Goal: Transaction & Acquisition: Purchase product/service

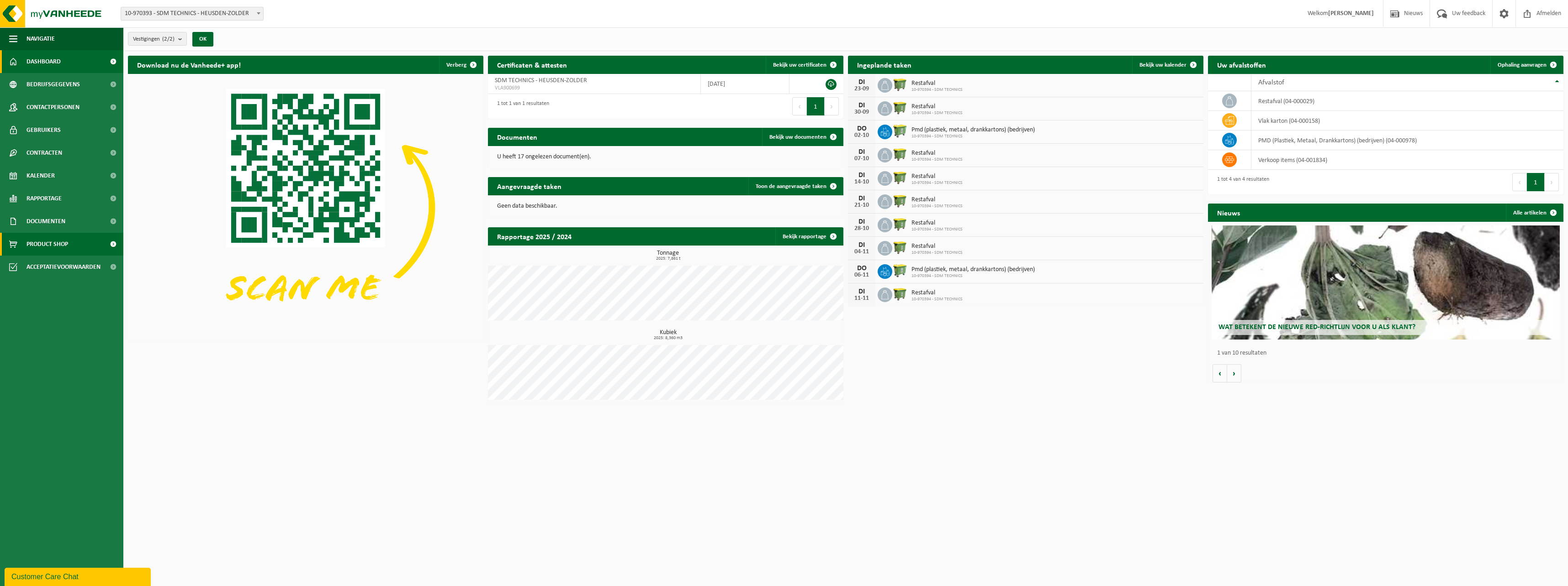
click at [49, 244] on span "Product Shop" at bounding box center [47, 244] width 42 height 23
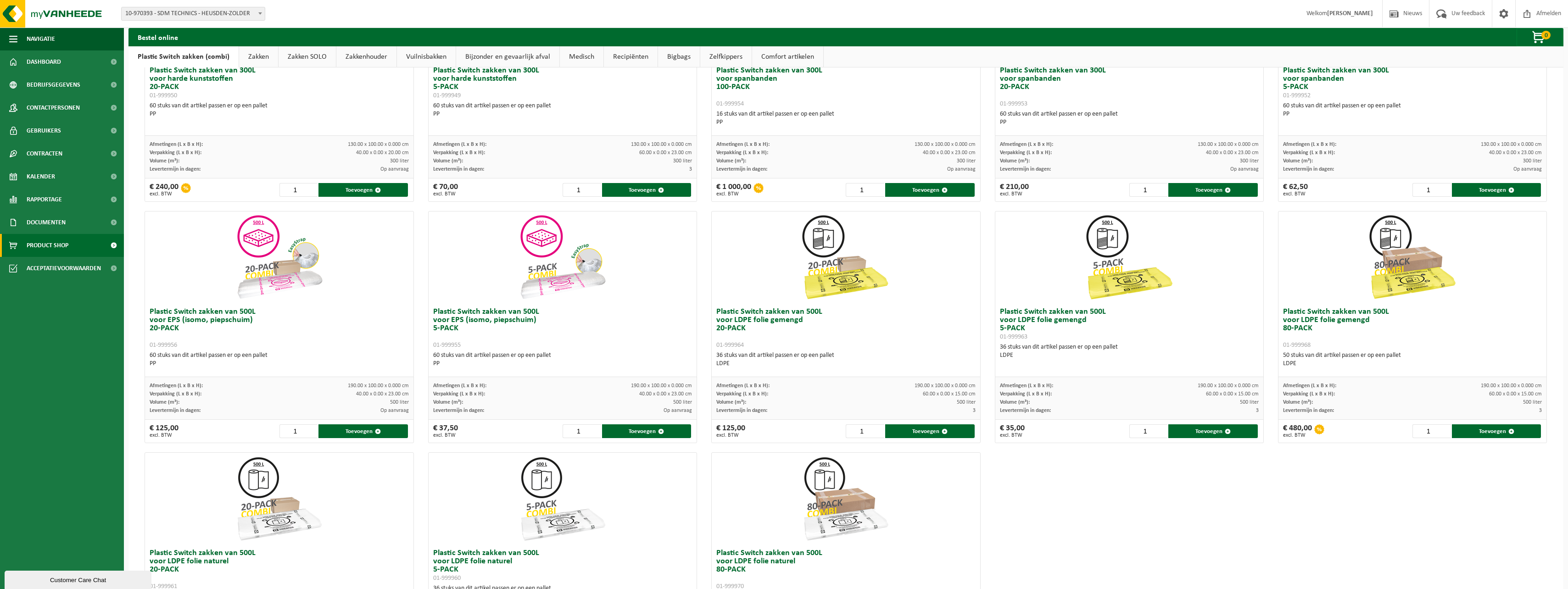
scroll to position [138, 0]
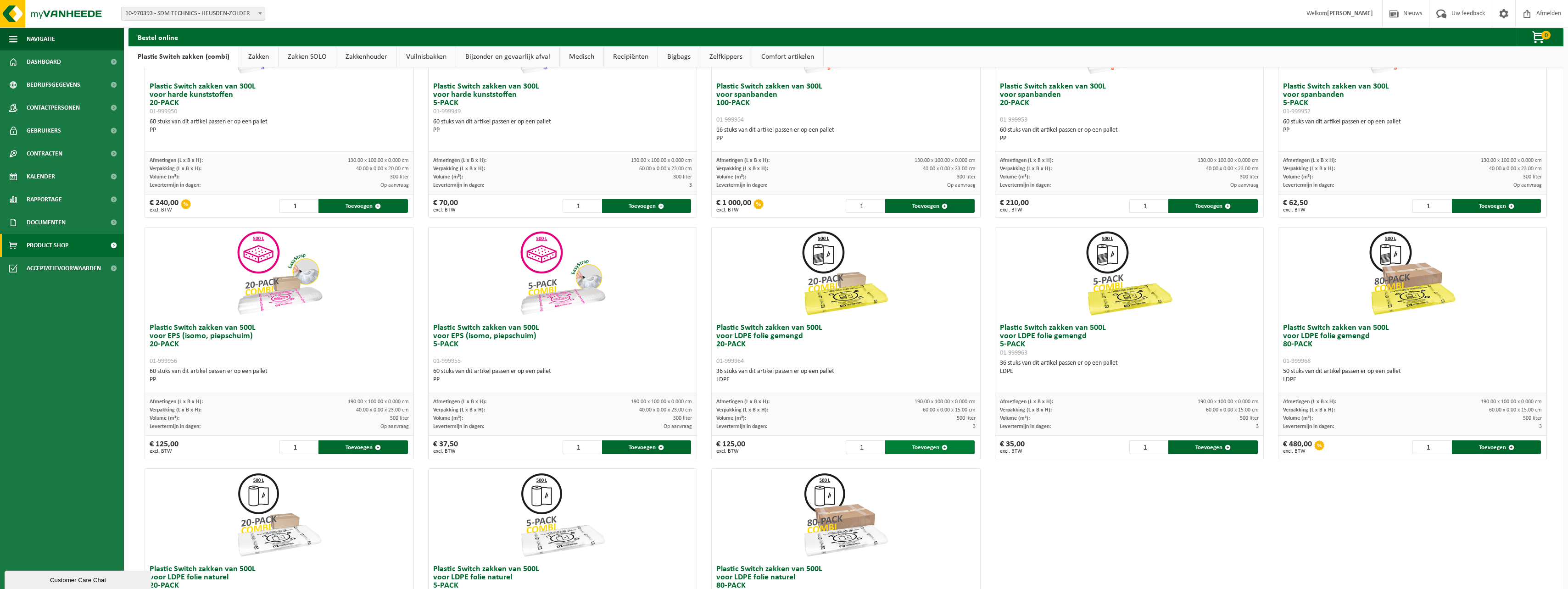
click at [923, 448] on button "Toevoegen" at bounding box center [930, 448] width 90 height 14
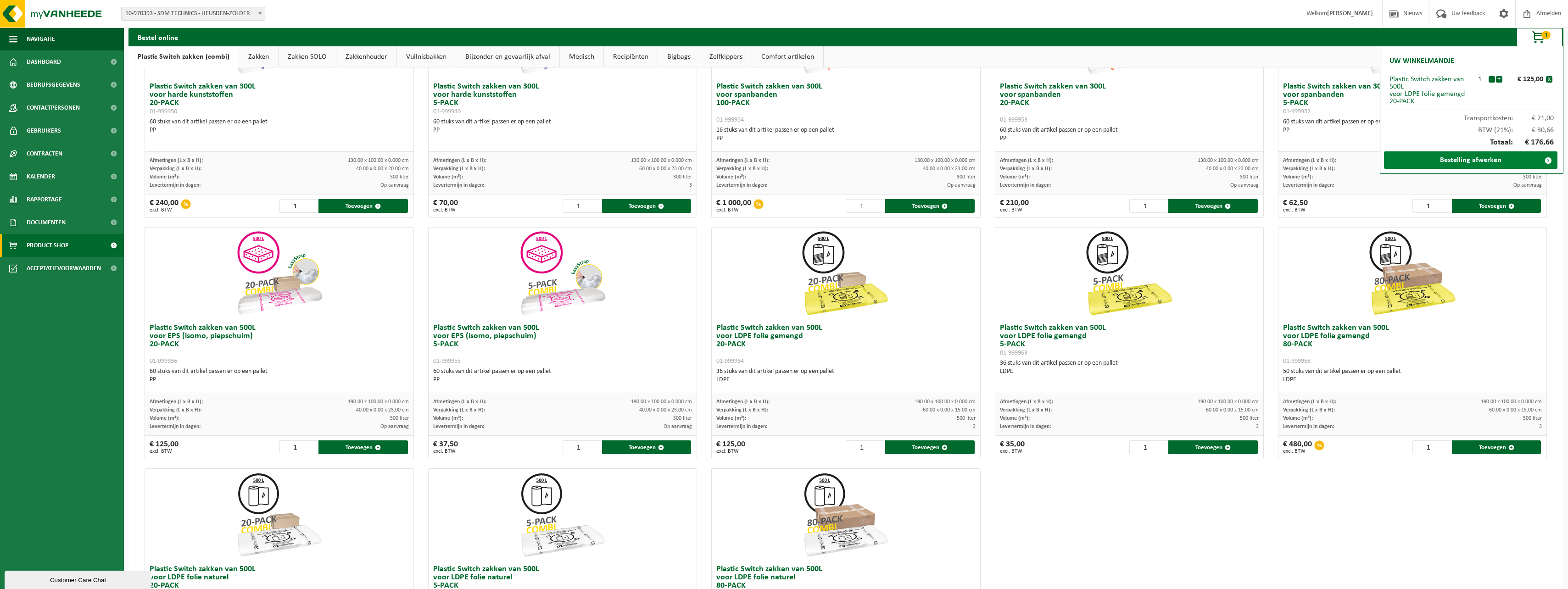
click at [1475, 160] on link "Bestelling afwerken" at bounding box center [1470, 160] width 174 height 17
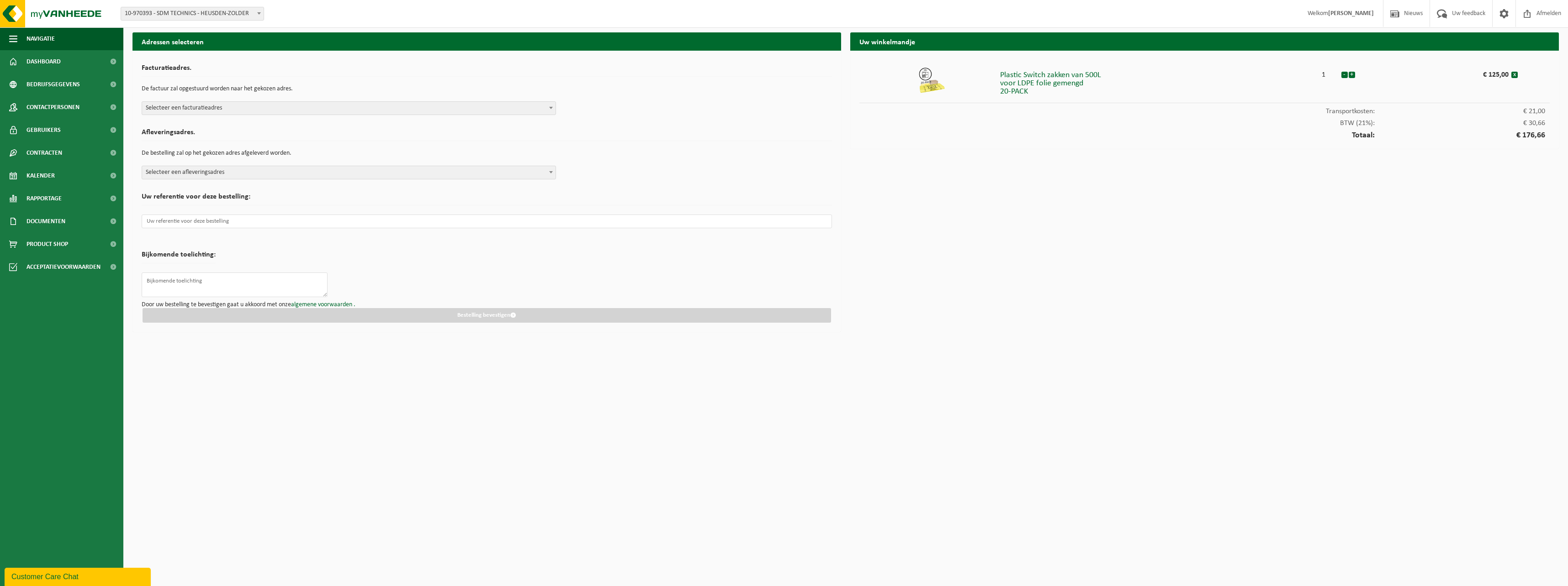
click at [549, 106] on span at bounding box center [551, 108] width 9 height 12
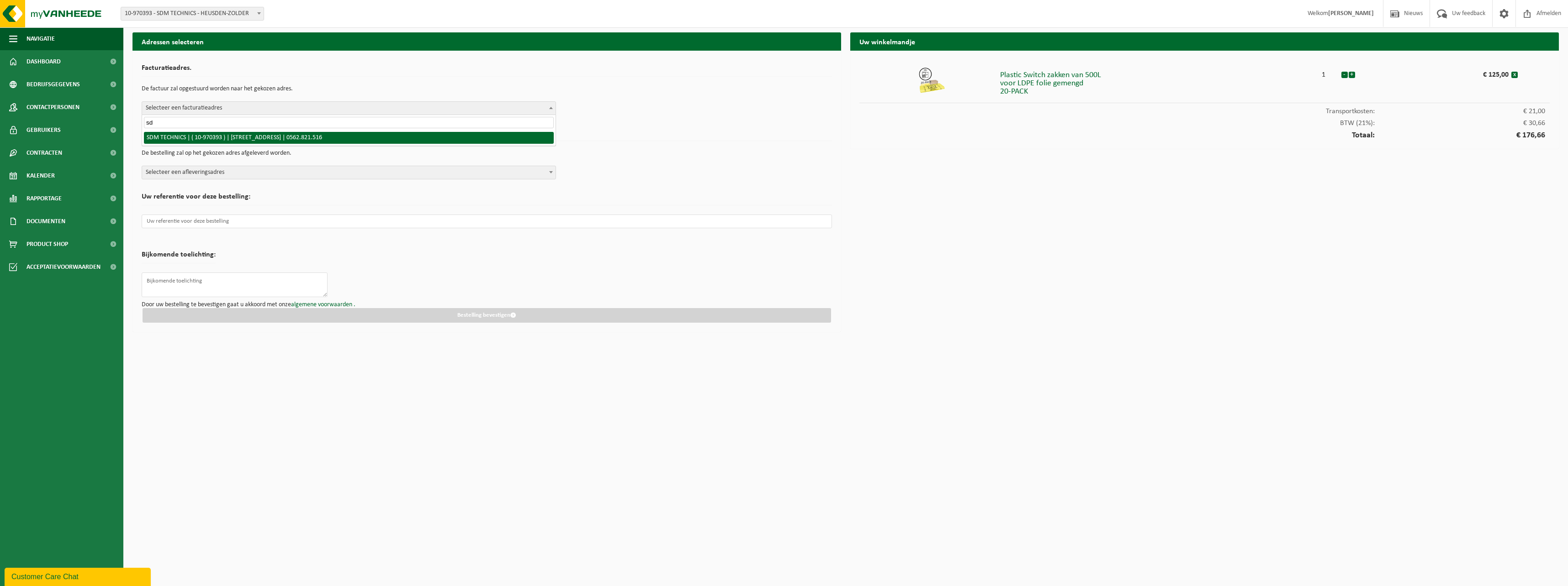
type input "sd"
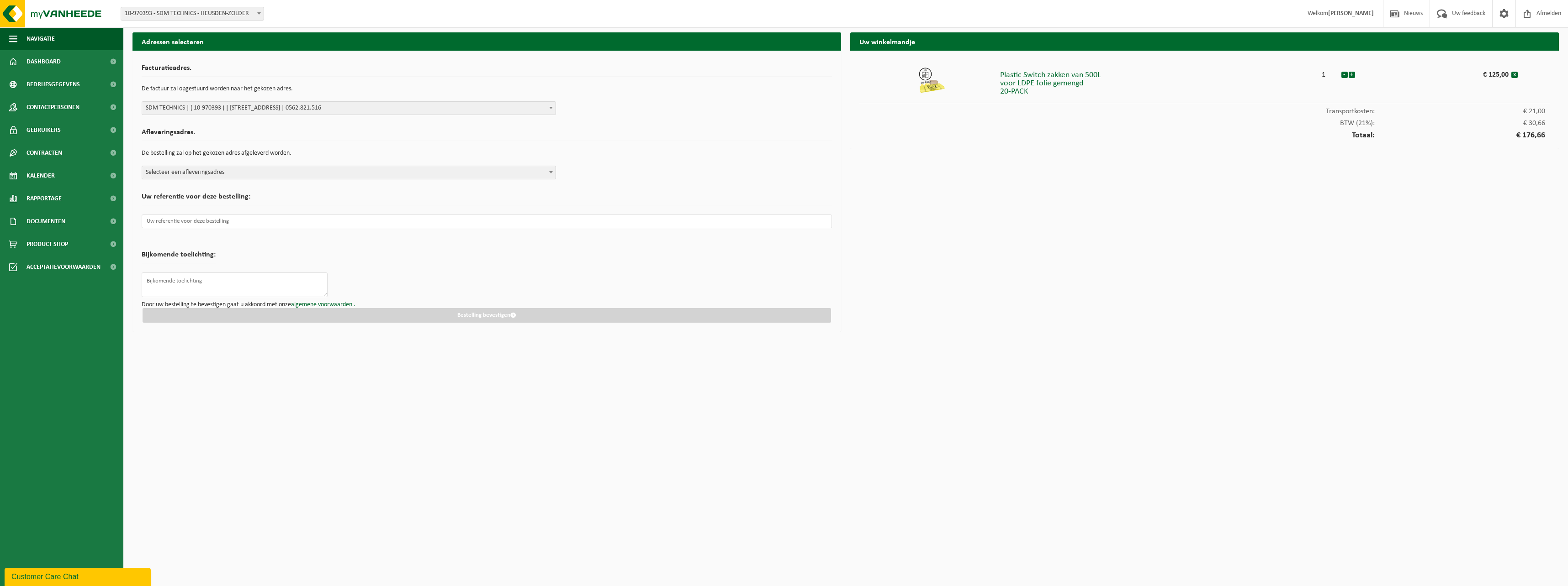
select select "154810"
click at [291, 170] on span "Selecteer een afleveringsadres" at bounding box center [349, 172] width 413 height 13
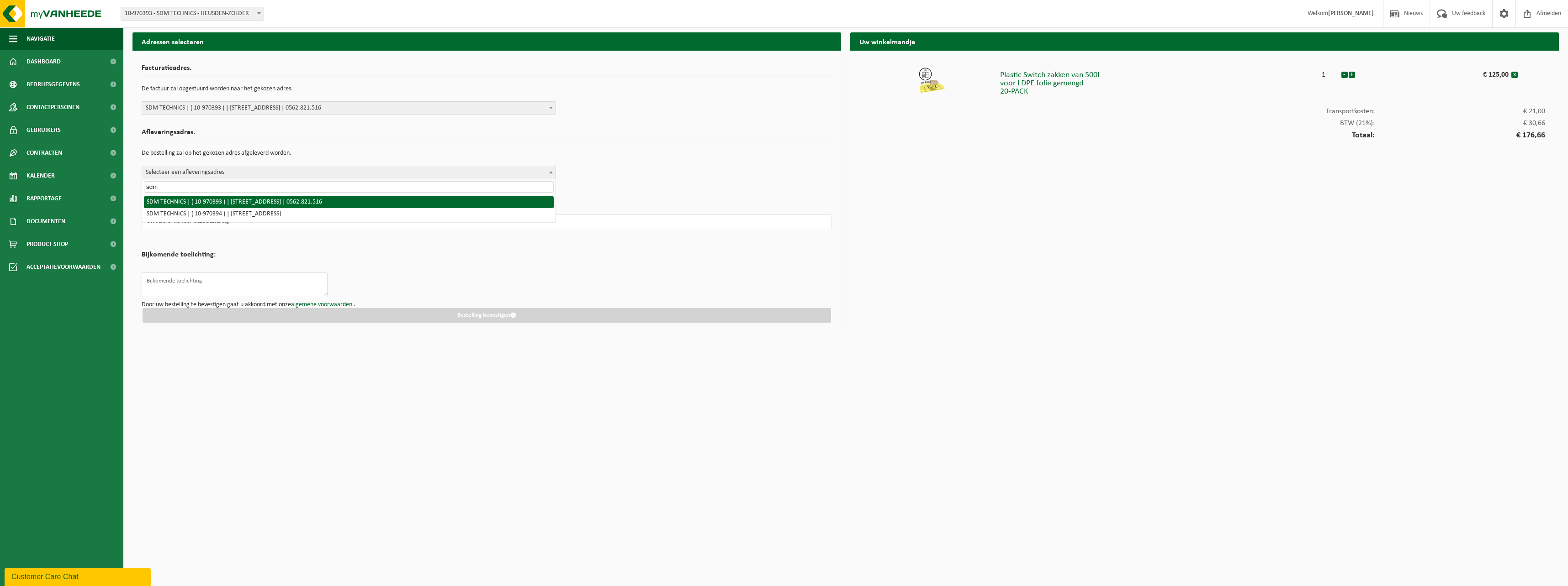
type input "sdm"
select select "154810"
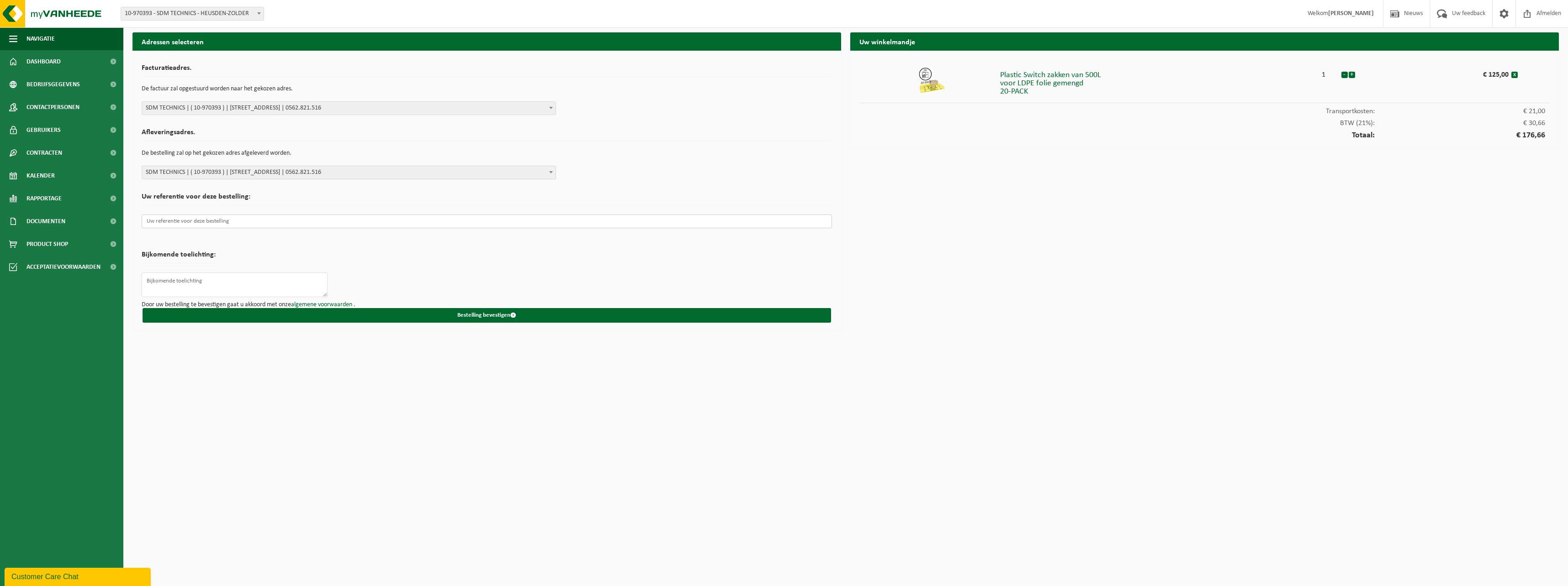
click at [256, 218] on input "text" at bounding box center [487, 221] width 690 height 14
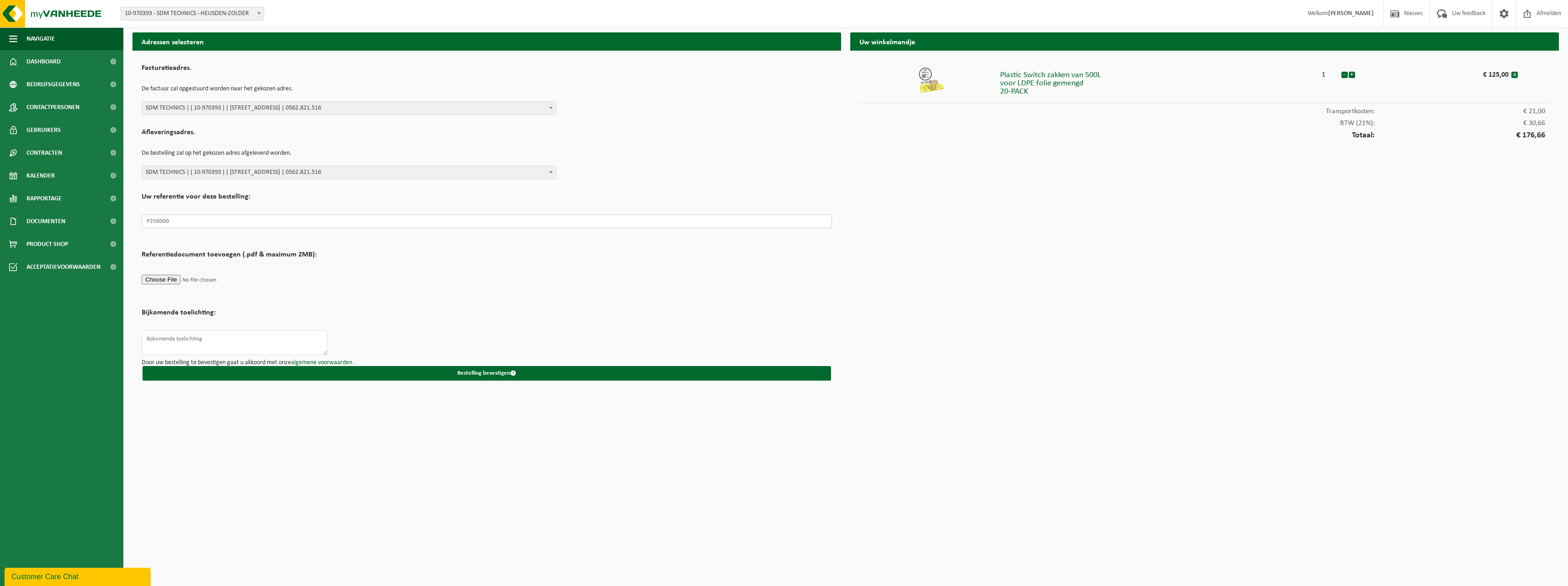
type input "P250000"
click at [495, 371] on button "Bestelling bevestigen" at bounding box center [487, 373] width 689 height 14
